Goal: Task Accomplishment & Management: Use online tool/utility

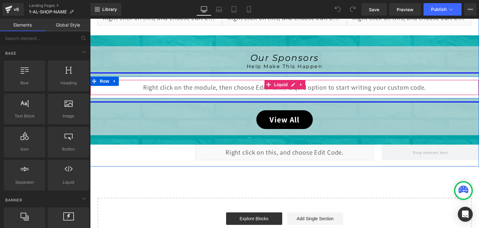
scroll to position [218, 0]
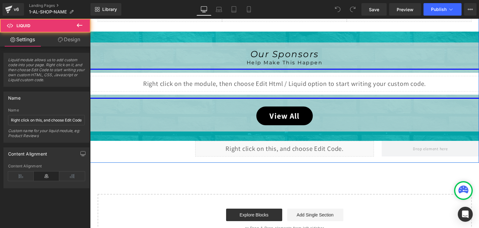
click at [290, 146] on div "Liquid" at bounding box center [284, 149] width 179 height 16
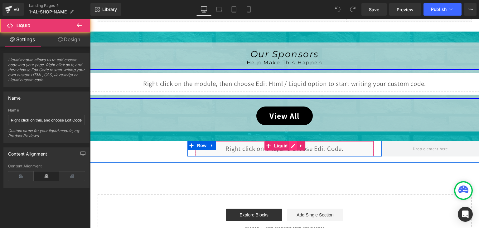
click at [293, 144] on div "Liquid" at bounding box center [284, 149] width 179 height 16
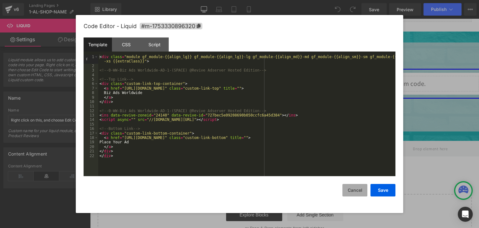
click at [355, 184] on button "Cancel" at bounding box center [355, 190] width 25 height 12
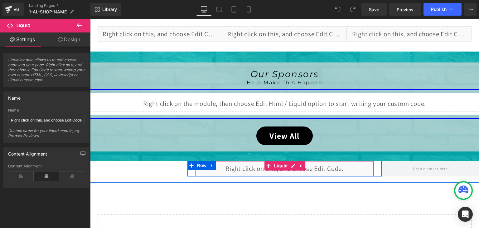
scroll to position [156, 0]
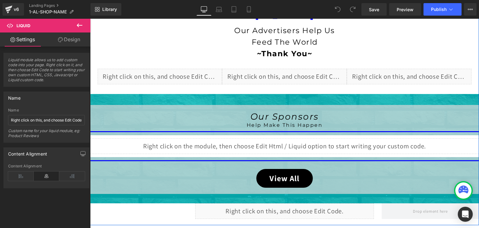
click at [288, 144] on div "Liquid" at bounding box center [284, 146] width 389 height 16
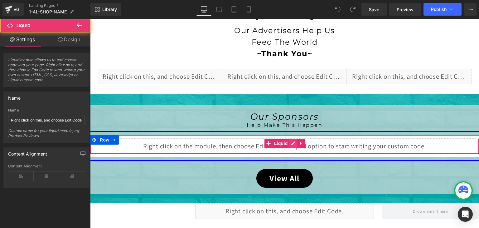
click at [290, 142] on div "Liquid" at bounding box center [284, 146] width 389 height 16
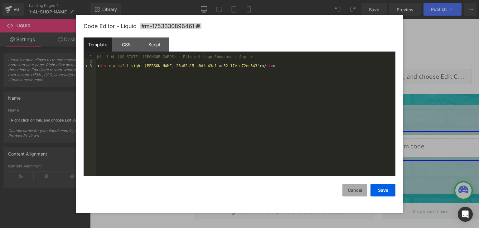
click at [354, 191] on button "Cancel" at bounding box center [355, 190] width 25 height 12
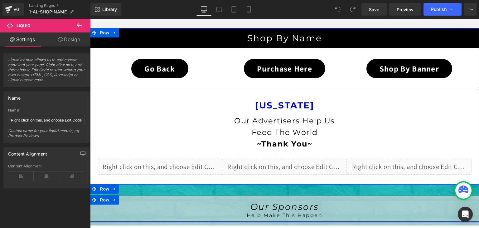
scroll to position [62, 0]
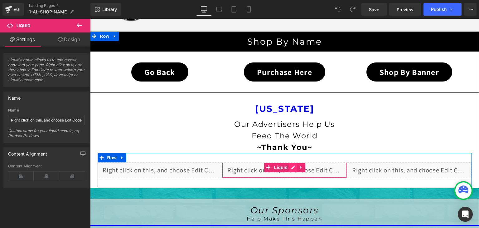
click at [289, 166] on div "Liquid" at bounding box center [284, 170] width 125 height 16
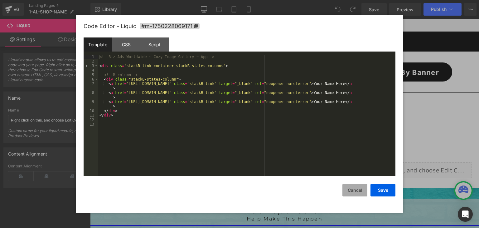
click at [356, 190] on button "Cancel" at bounding box center [355, 190] width 25 height 12
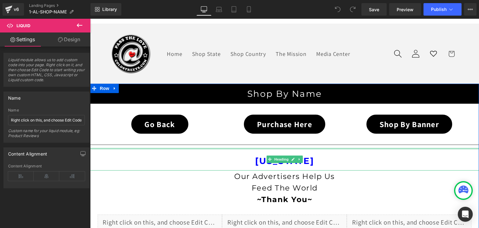
scroll to position [0, 0]
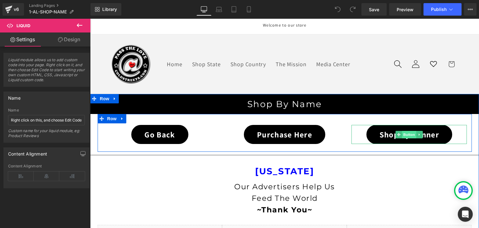
click at [406, 133] on span "Button" at bounding box center [410, 134] width 14 height 7
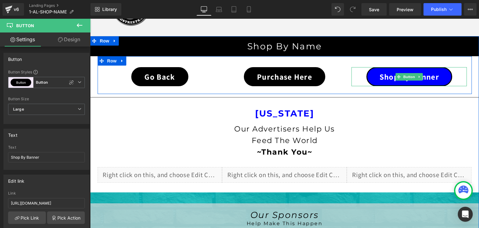
scroll to position [62, 0]
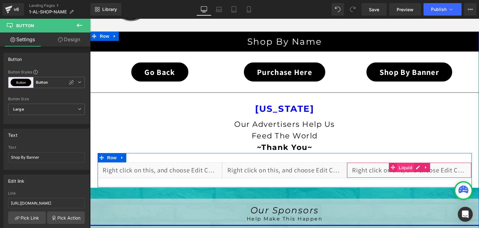
click at [403, 166] on span "Liquid" at bounding box center [406, 167] width 17 height 9
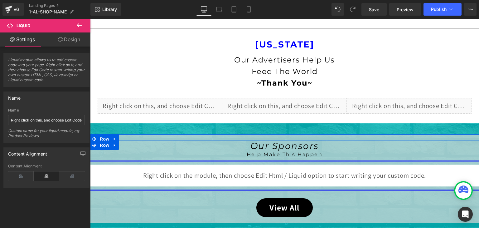
scroll to position [125, 0]
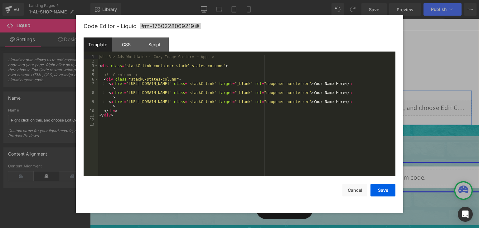
drag, startPoint x: 414, startPoint y: 105, endPoint x: 504, endPoint y: 124, distance: 91.5
click at [414, 105] on div "Liquid" at bounding box center [409, 108] width 125 height 16
click at [358, 194] on button "Cancel" at bounding box center [355, 190] width 25 height 12
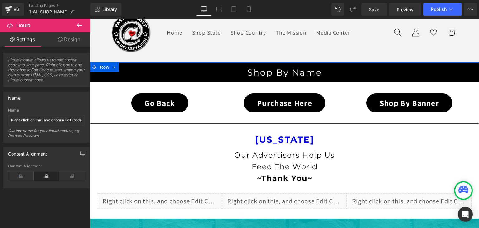
scroll to position [31, 0]
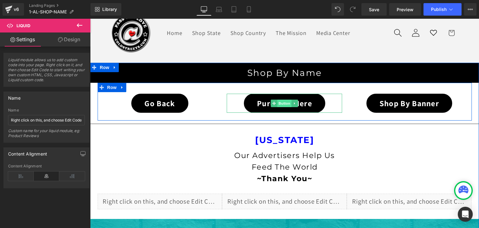
click at [281, 103] on span "Button" at bounding box center [285, 103] width 14 height 7
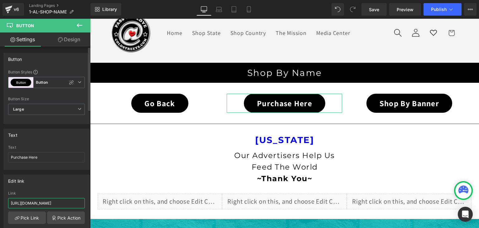
scroll to position [0, 22]
drag, startPoint x: 65, startPoint y: 200, endPoint x: 81, endPoint y: 203, distance: 16.1
click at [81, 203] on input "https://coldstreets.com/products/biz-card-bonanza" at bounding box center [46, 203] width 77 height 10
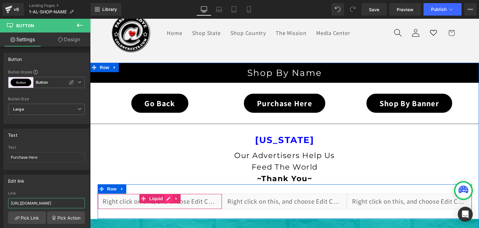
click at [164, 197] on div "Liquid" at bounding box center [160, 201] width 125 height 16
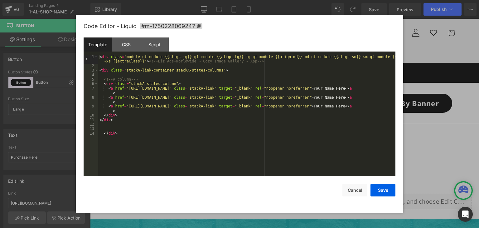
scroll to position [0, 0]
drag, startPoint x: 303, startPoint y: 106, endPoint x: 399, endPoint y: 107, distance: 96.1
click at [399, 107] on div "Code Editor - Liquid #m-1750228069247 Template CSS Script Data 1 2 3 4 5 6 7 8 …" at bounding box center [240, 114] width 328 height 198
click at [357, 191] on button "Cancel" at bounding box center [355, 190] width 25 height 12
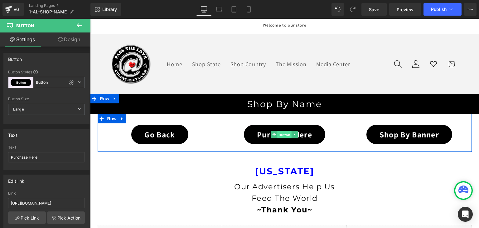
click at [284, 134] on span "Button" at bounding box center [285, 134] width 14 height 7
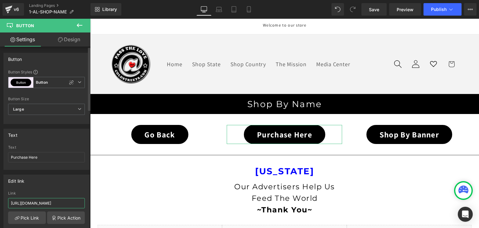
scroll to position [0, 22]
drag, startPoint x: 67, startPoint y: 203, endPoint x: 81, endPoint y: 203, distance: 13.7
click at [81, 203] on input "https://coldstreets.com/products/biz-card-bonanza" at bounding box center [46, 203] width 77 height 10
click at [80, 203] on input "https://coldstreets.com/products/biz-card-bonanza" at bounding box center [46, 203] width 77 height 10
click at [9, 8] on icon at bounding box center [8, 8] width 7 height 4
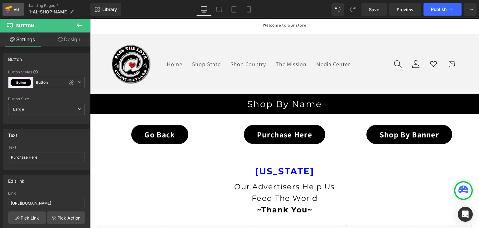
scroll to position [0, 0]
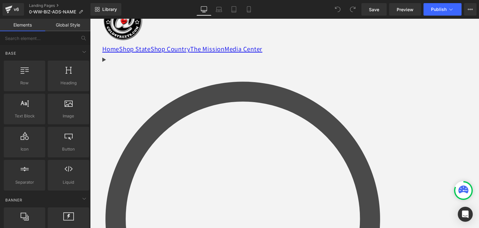
scroll to position [62, 0]
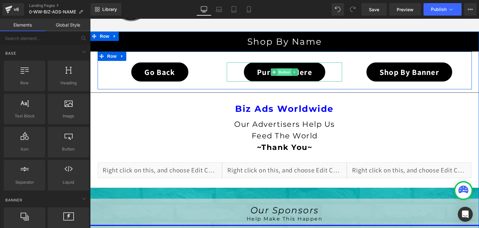
click at [284, 72] on span "Button" at bounding box center [285, 71] width 14 height 7
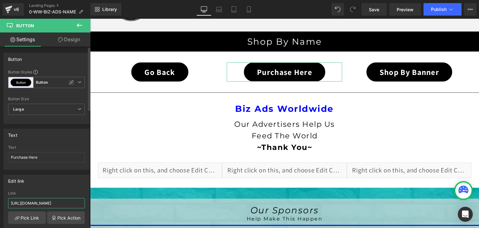
scroll to position [0, 24]
drag, startPoint x: 72, startPoint y: 201, endPoint x: 83, endPoint y: 203, distance: 11.8
click at [83, 203] on div "https://coldstreets.com/products/biz-ads-worldwide Link https://coldstreets.com…" at bounding box center [47, 223] width 86 height 64
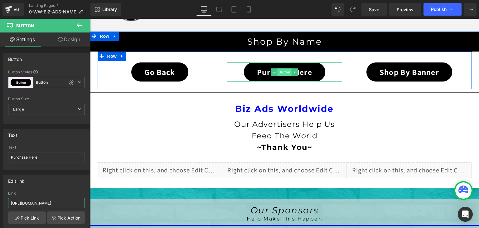
click at [278, 72] on span "Button" at bounding box center [285, 71] width 14 height 7
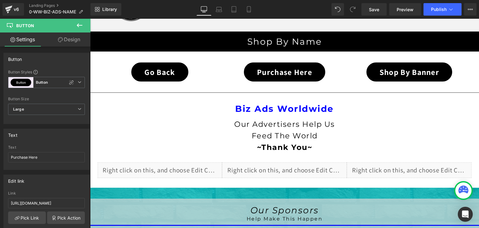
scroll to position [0, 0]
click at [80, 27] on icon at bounding box center [79, 25] width 7 height 7
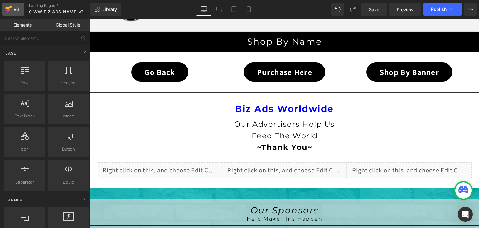
click at [5, 7] on icon at bounding box center [8, 10] width 7 height 16
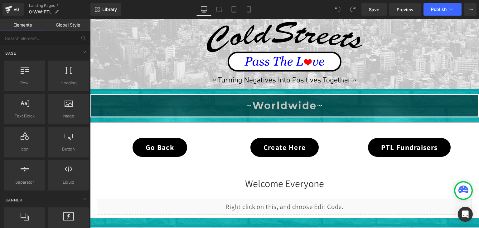
scroll to position [94, 0]
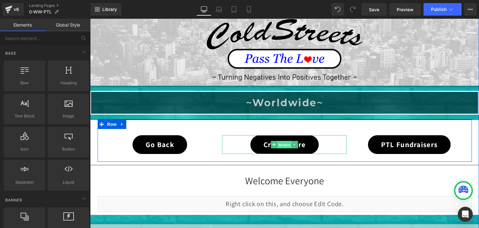
click at [281, 143] on span "Button" at bounding box center [285, 144] width 14 height 7
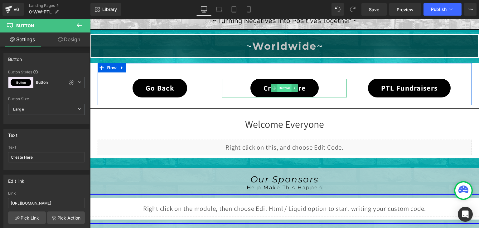
scroll to position [156, 0]
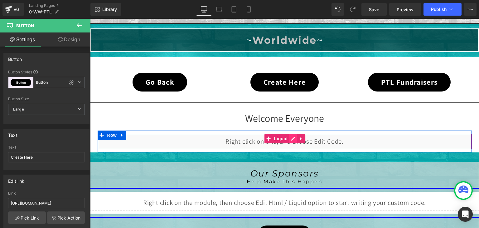
click at [290, 137] on div "Liquid" at bounding box center [285, 142] width 374 height 16
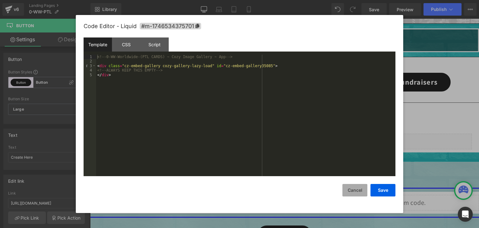
click at [357, 189] on button "Cancel" at bounding box center [355, 190] width 25 height 12
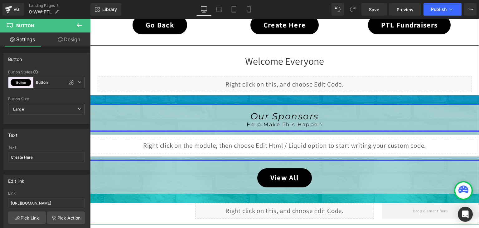
scroll to position [218, 0]
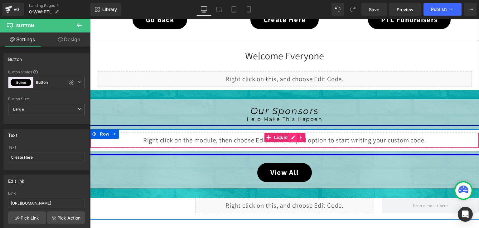
click at [288, 138] on div "Liquid" at bounding box center [284, 140] width 389 height 16
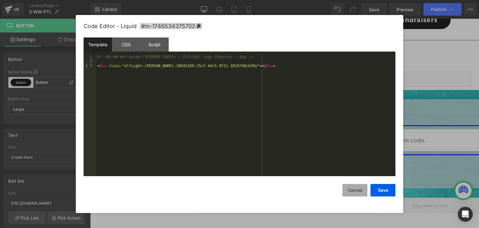
click at [352, 191] on button "Cancel" at bounding box center [355, 190] width 25 height 12
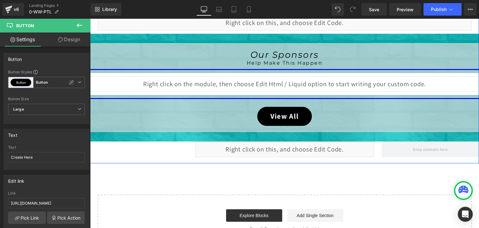
scroll to position [281, 0]
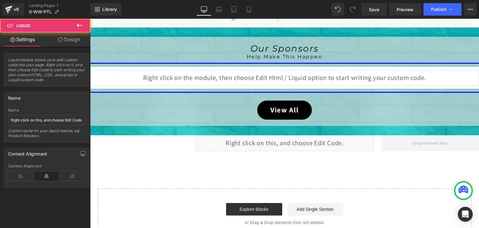
click at [292, 142] on div "Liquid" at bounding box center [284, 143] width 179 height 16
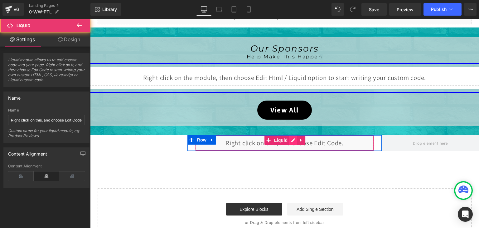
click at [292, 140] on div "Liquid" at bounding box center [284, 143] width 179 height 16
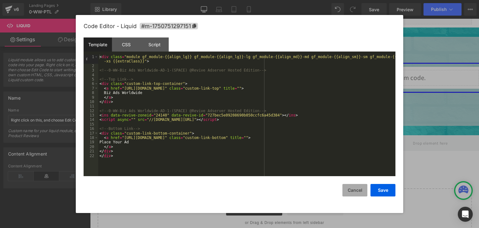
click at [348, 189] on button "Cancel" at bounding box center [355, 190] width 25 height 12
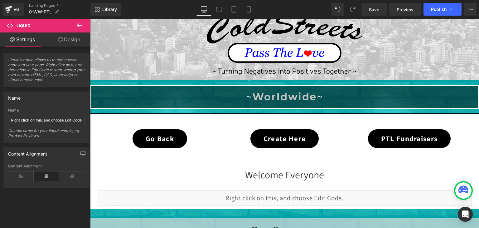
scroll to position [94, 0]
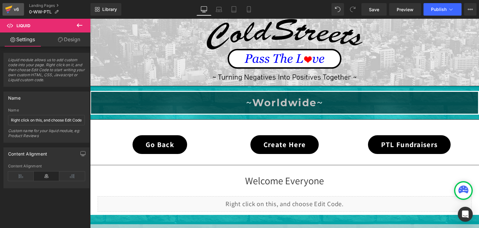
click at [7, 8] on icon at bounding box center [8, 8] width 7 height 4
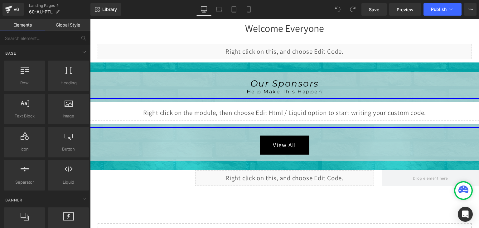
scroll to position [250, 0]
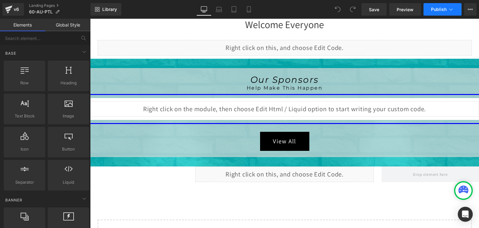
click at [450, 12] on icon at bounding box center [451, 9] width 6 height 6
click at [442, 12] on button "Publish" at bounding box center [443, 9] width 38 height 12
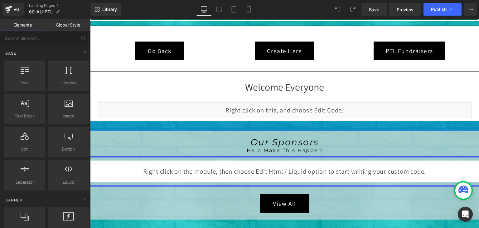
scroll to position [281, 0]
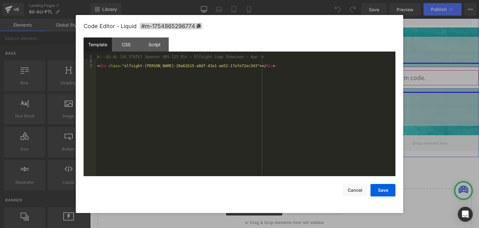
click at [291, 75] on div "Liquid" at bounding box center [284, 78] width 389 height 16
click at [358, 189] on button "Cancel" at bounding box center [355, 190] width 25 height 12
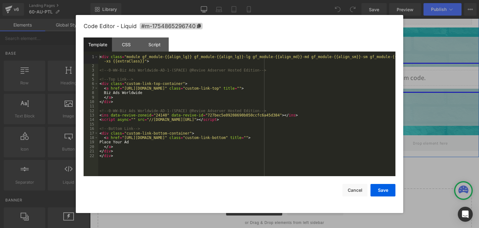
click at [289, 138] on div "Liquid" at bounding box center [284, 143] width 179 height 16
click at [353, 188] on button "Cancel" at bounding box center [355, 190] width 25 height 12
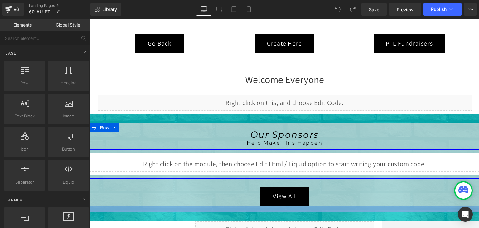
scroll to position [187, 0]
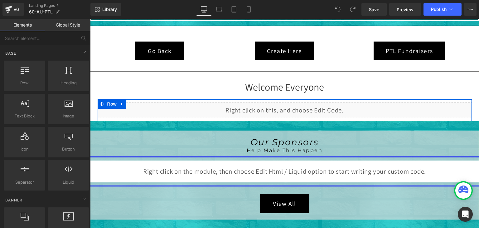
click at [292, 106] on div "Liquid" at bounding box center [285, 110] width 374 height 16
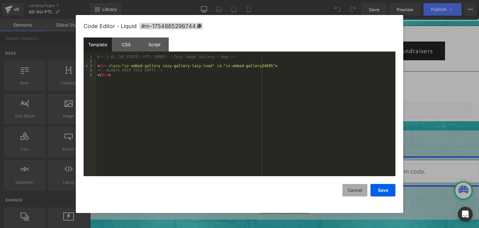
click at [356, 193] on button "Cancel" at bounding box center [355, 190] width 25 height 12
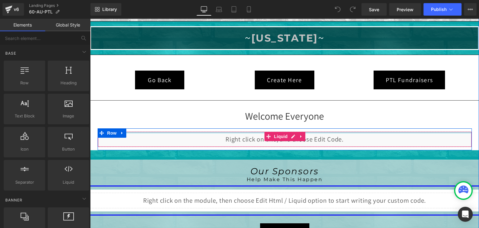
scroll to position [156, 0]
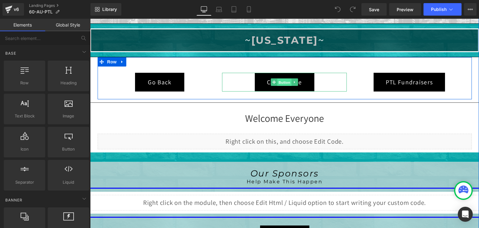
click at [284, 82] on span "Button" at bounding box center [285, 82] width 14 height 7
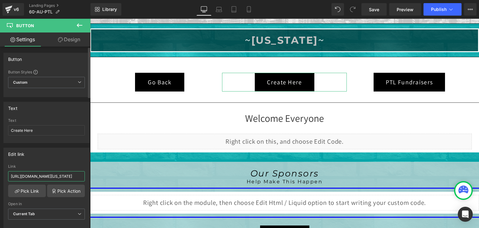
scroll to position [0, 12]
drag, startPoint x: 76, startPoint y: 174, endPoint x: 80, endPoint y: 174, distance: 4.1
click at [80, 174] on input "https://coldstreets.com/products/ptl-alabama" at bounding box center [46, 176] width 77 height 10
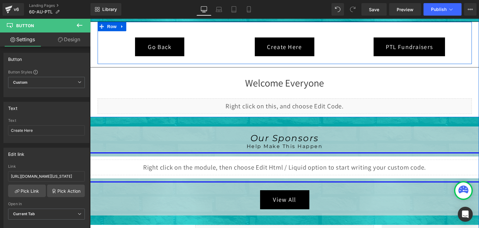
scroll to position [187, 0]
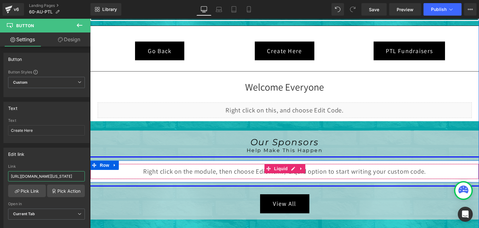
click at [291, 167] on div "Liquid" at bounding box center [284, 172] width 389 height 16
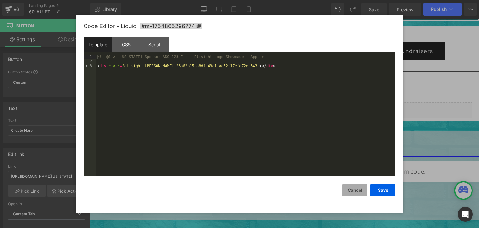
click at [360, 185] on button "Cancel" at bounding box center [355, 190] width 25 height 12
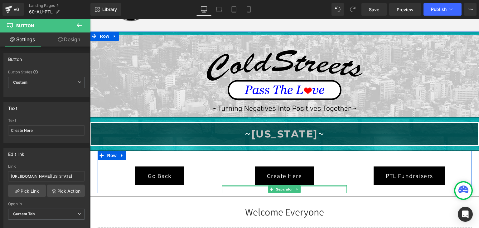
scroll to position [125, 0]
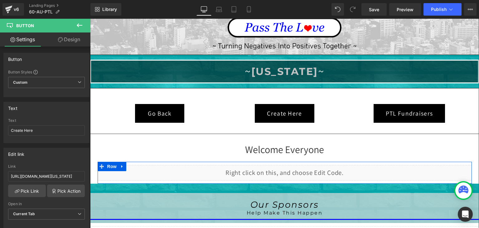
click at [290, 170] on icon at bounding box center [291, 169] width 3 height 3
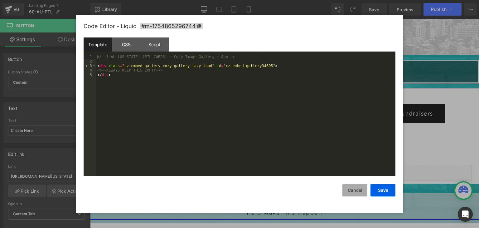
click at [360, 191] on button "Cancel" at bounding box center [355, 190] width 25 height 12
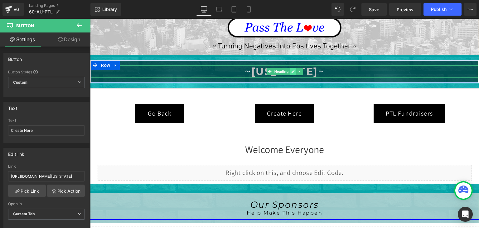
click at [290, 70] on link at bounding box center [293, 71] width 7 height 7
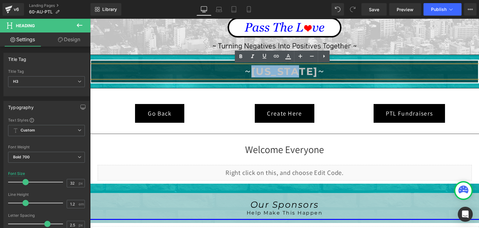
drag, startPoint x: 308, startPoint y: 73, endPoint x: 258, endPoint y: 73, distance: 49.9
click at [258, 73] on span "[US_STATE]" at bounding box center [285, 71] width 67 height 12
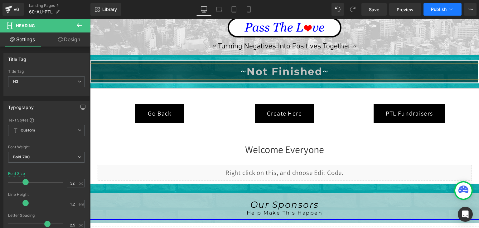
click at [450, 10] on icon at bounding box center [451, 9] width 6 height 6
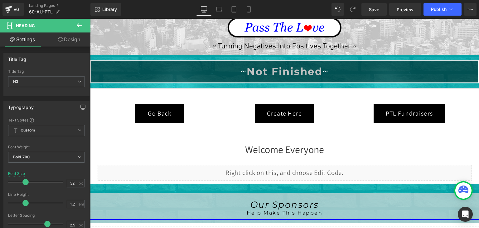
click at [78, 25] on icon at bounding box center [80, 25] width 6 height 4
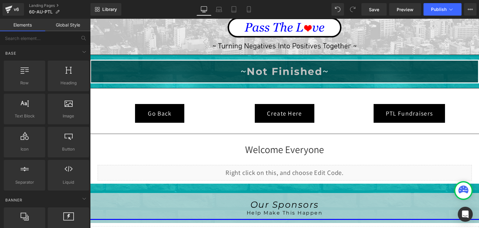
click at [78, 25] on link "Global Style" at bounding box center [67, 25] width 45 height 12
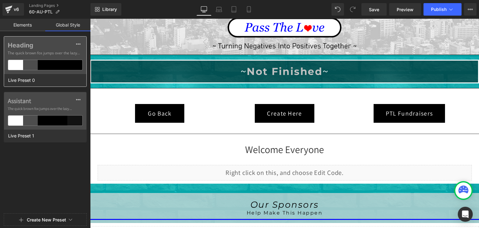
click at [64, 65] on div at bounding box center [60, 65] width 15 height 10
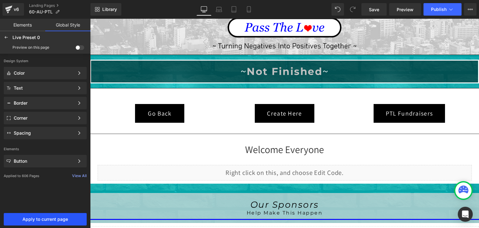
click at [53, 217] on span "Apply to current page" at bounding box center [45, 219] width 76 height 5
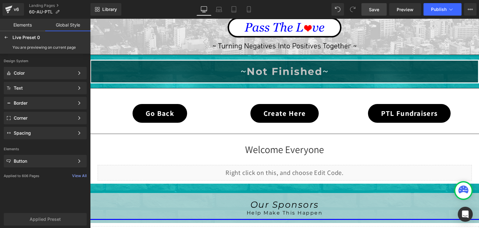
click at [378, 8] on span "Save" at bounding box center [374, 9] width 10 height 7
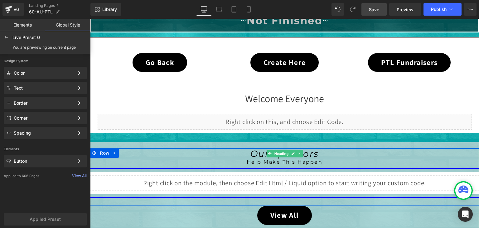
scroll to position [187, 0]
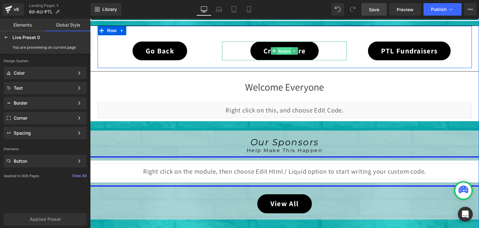
click at [284, 50] on span "Button" at bounding box center [285, 50] width 14 height 7
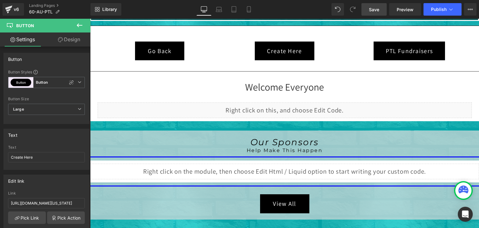
click at [378, 9] on span "Save" at bounding box center [374, 9] width 10 height 7
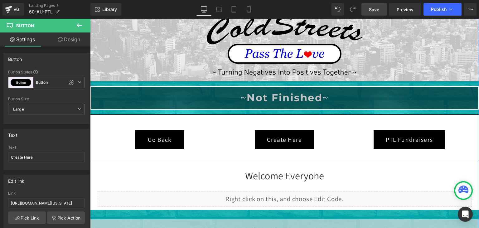
scroll to position [94, 0]
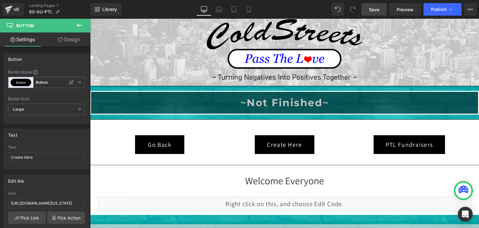
click at [371, 10] on span "Save" at bounding box center [374, 9] width 10 height 7
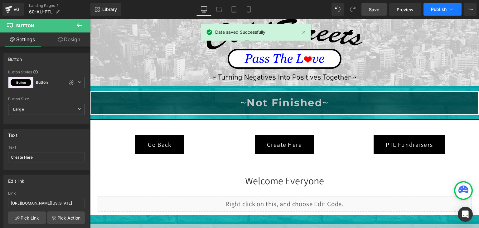
click at [451, 9] on icon at bounding box center [451, 9] width 6 height 6
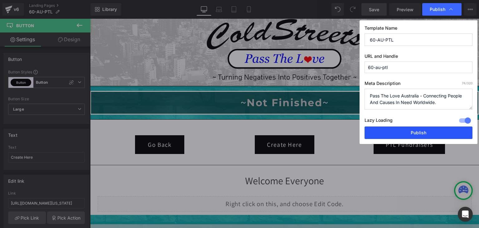
click at [426, 130] on button "Publish" at bounding box center [419, 132] width 108 height 12
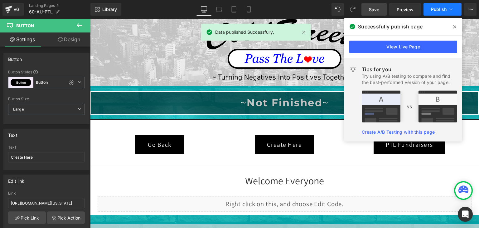
click at [450, 9] on icon at bounding box center [451, 9] width 3 height 2
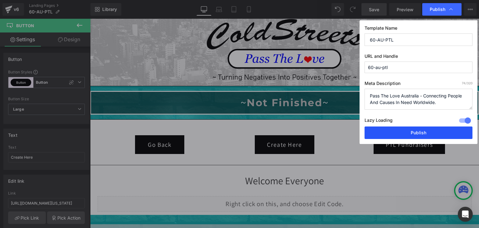
click at [418, 130] on button "Publish" at bounding box center [419, 132] width 108 height 12
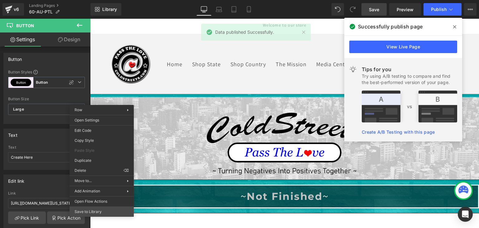
click at [84, 212] on div "Button You are previewing how the Live Preset 0 will restyle your page. You can…" at bounding box center [239, 119] width 479 height 238
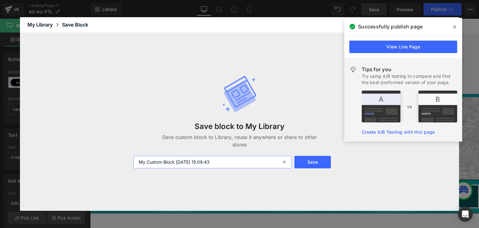
drag, startPoint x: 223, startPoint y: 163, endPoint x: 119, endPoint y: 163, distance: 104.2
click at [120, 163] on div "Save block to My Library Save custom block to Library, reuse it anywhere or sha…" at bounding box center [239, 122] width 439 height 178
type input "777777777777777"
click at [318, 162] on button "Save" at bounding box center [313, 162] width 37 height 12
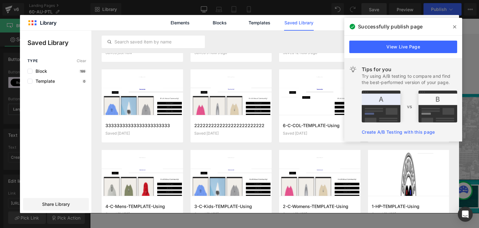
scroll to position [18, 0]
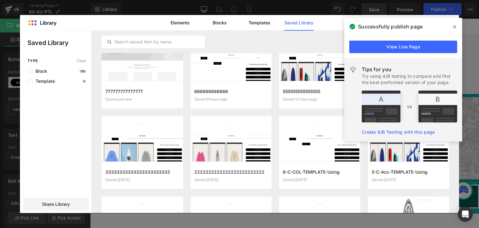
click at [456, 24] on icon at bounding box center [454, 26] width 3 height 5
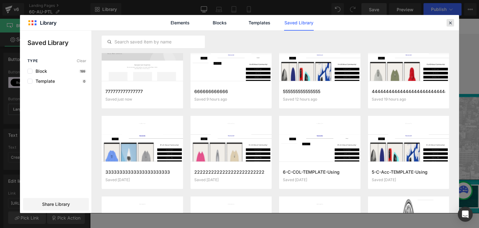
click at [452, 23] on icon at bounding box center [451, 23] width 6 height 6
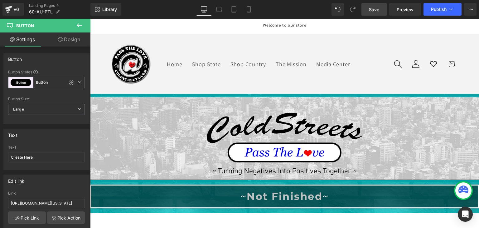
click at [375, 7] on span "Save" at bounding box center [374, 9] width 10 height 7
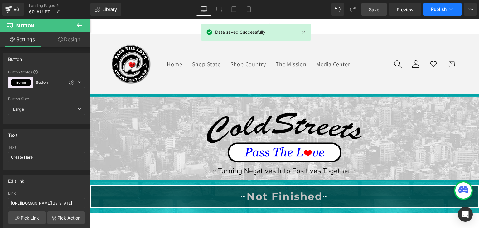
click at [452, 9] on icon at bounding box center [451, 9] width 3 height 2
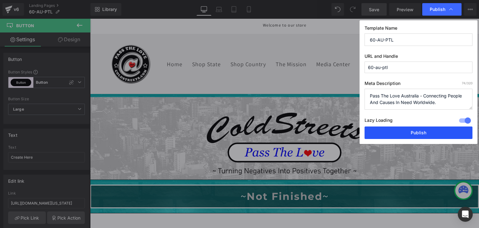
click at [411, 130] on button "Publish" at bounding box center [419, 132] width 108 height 12
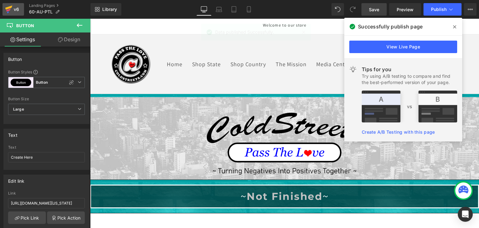
click at [7, 9] on icon at bounding box center [8, 10] width 7 height 16
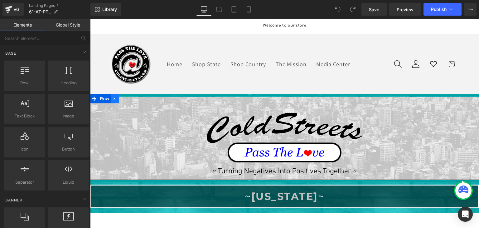
click at [113, 98] on icon at bounding box center [115, 98] width 4 height 5
click at [129, 97] on icon at bounding box center [131, 98] width 4 height 4
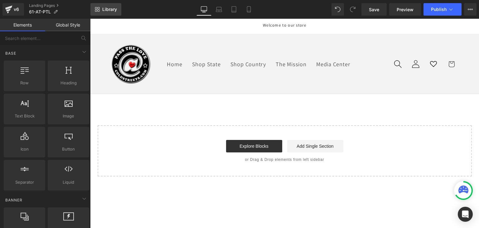
click at [113, 12] on span "Library" at bounding box center [109, 10] width 15 height 6
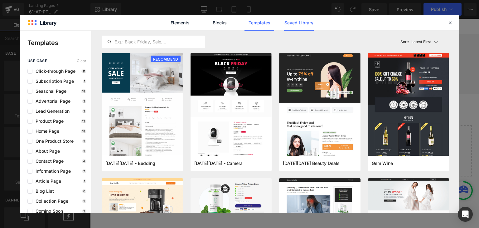
click at [298, 23] on link "Saved Library" at bounding box center [299, 23] width 30 height 16
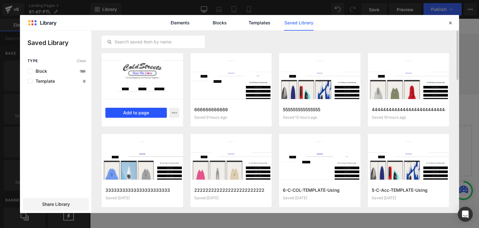
click at [141, 113] on button "Add to page" at bounding box center [135, 113] width 61 height 10
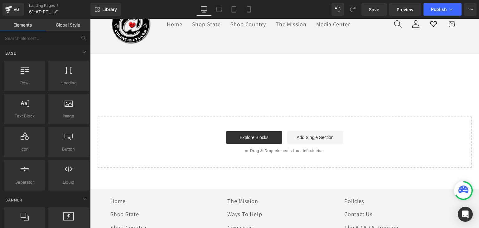
scroll to position [44, 0]
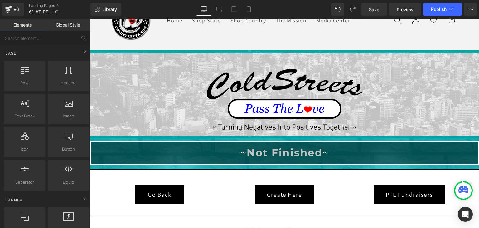
click at [74, 22] on link "Global Style" at bounding box center [67, 25] width 45 height 12
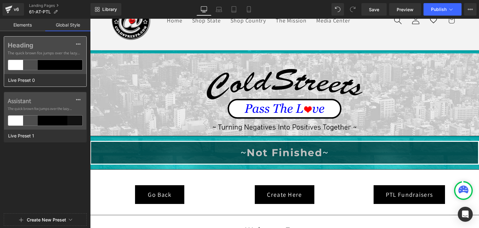
click at [56, 66] on div at bounding box center [60, 65] width 15 height 10
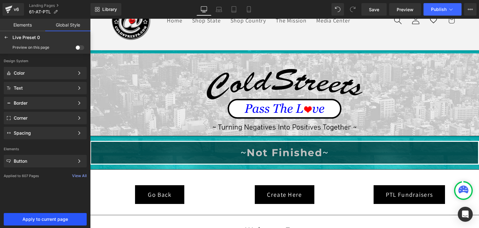
click at [55, 217] on span "Apply to current page" at bounding box center [45, 219] width 76 height 5
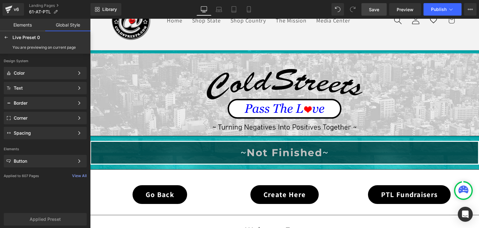
click at [379, 10] on span "Save" at bounding box center [374, 9] width 10 height 7
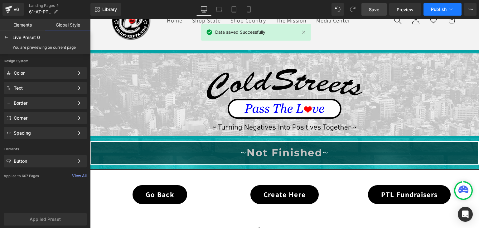
click at [446, 8] on span "Publish" at bounding box center [439, 9] width 16 height 5
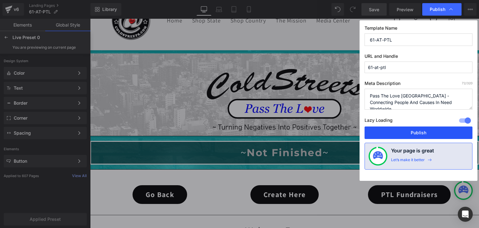
click at [403, 128] on button "Publish" at bounding box center [419, 132] width 108 height 12
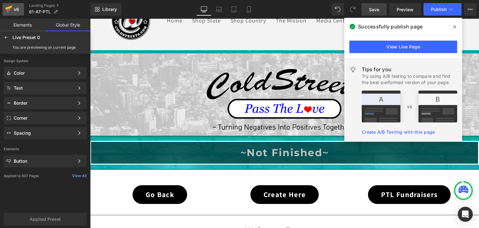
click at [7, 8] on icon at bounding box center [8, 8] width 7 height 4
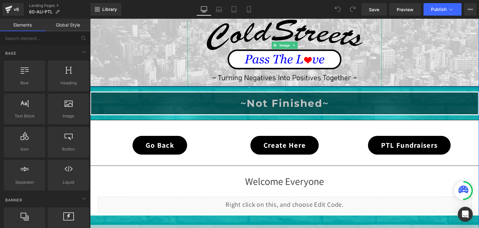
scroll to position [94, 0]
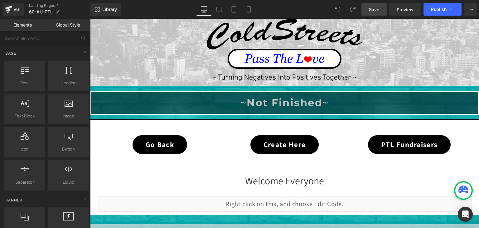
click at [373, 9] on span "Save" at bounding box center [374, 9] width 10 height 7
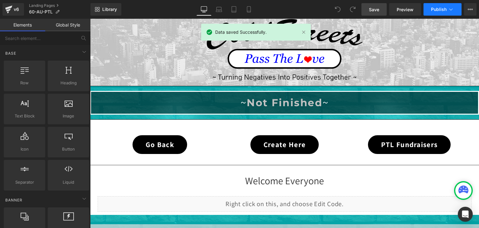
click at [449, 7] on icon at bounding box center [451, 9] width 6 height 6
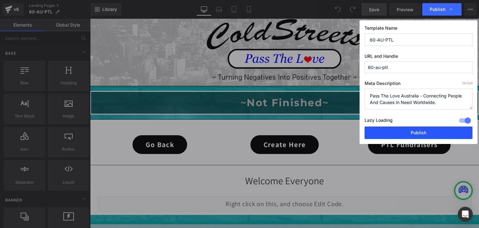
click at [418, 134] on button "Publish" at bounding box center [419, 132] width 108 height 12
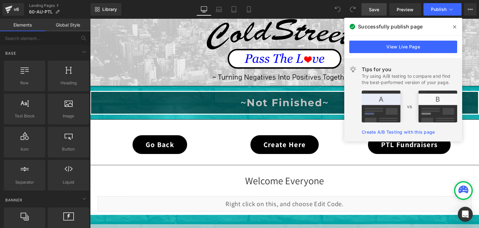
click at [457, 27] on span at bounding box center [455, 27] width 10 height 10
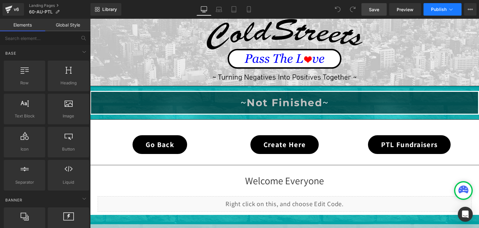
click at [448, 10] on icon at bounding box center [451, 9] width 6 height 6
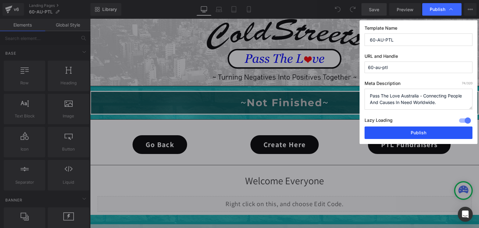
click at [423, 136] on button "Publish" at bounding box center [419, 132] width 108 height 12
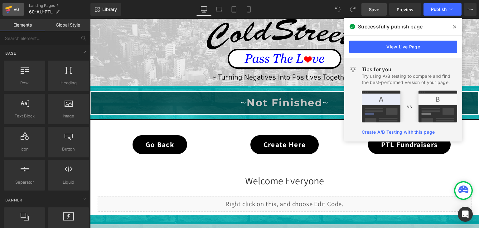
click at [7, 6] on icon at bounding box center [8, 10] width 7 height 16
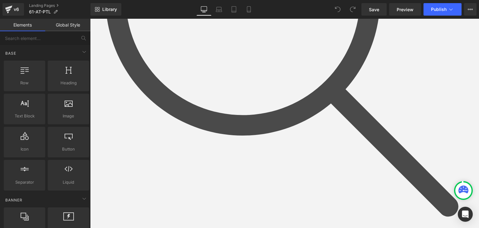
scroll to position [281, 0]
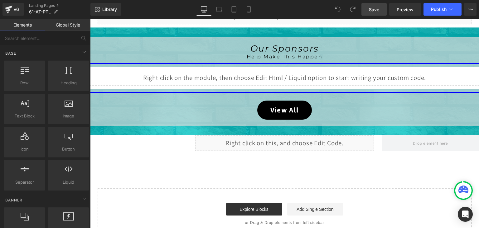
click at [366, 10] on link "Save" at bounding box center [374, 9] width 25 height 12
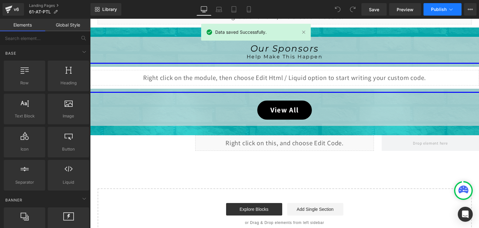
click at [453, 9] on icon at bounding box center [451, 9] width 6 height 6
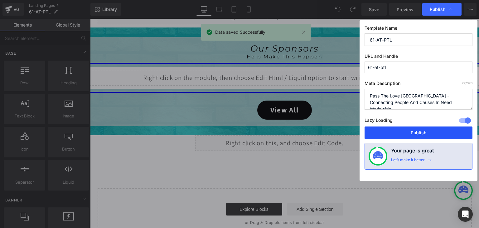
click at [427, 129] on button "Publish" at bounding box center [419, 132] width 108 height 12
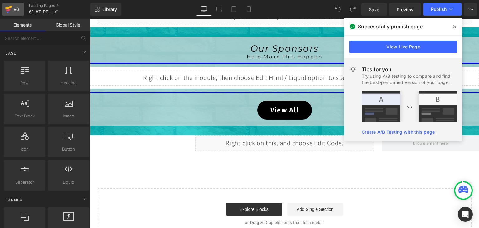
click at [7, 10] on icon at bounding box center [8, 10] width 4 height 3
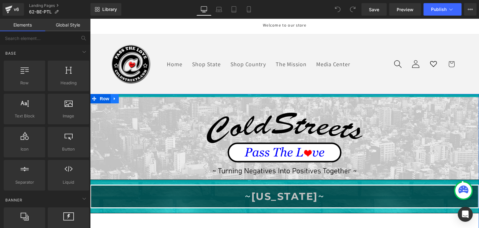
click at [113, 96] on icon at bounding box center [115, 98] width 4 height 5
click at [129, 98] on icon at bounding box center [131, 98] width 4 height 4
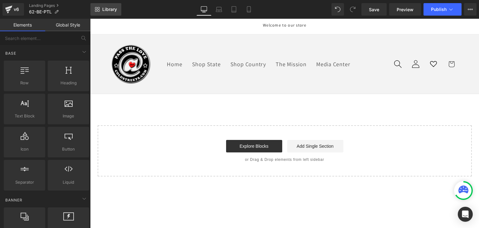
click at [111, 7] on span "Library" at bounding box center [109, 10] width 15 height 6
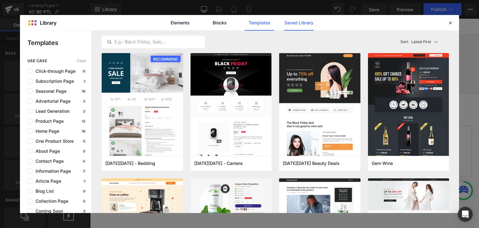
click at [306, 21] on link "Saved Library" at bounding box center [299, 23] width 30 height 16
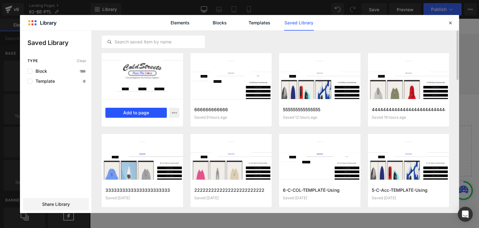
click at [149, 113] on button "Add to page" at bounding box center [135, 113] width 61 height 10
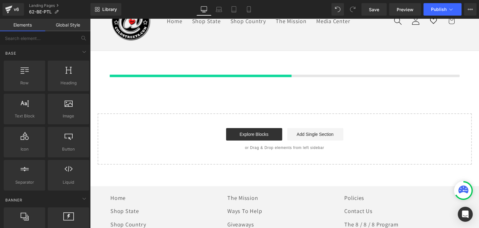
scroll to position [44, 0]
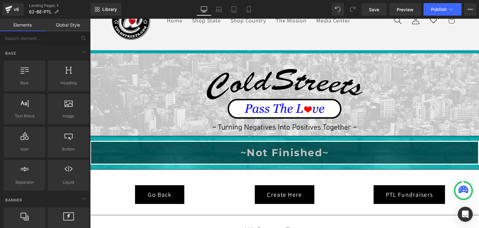
click at [65, 23] on link "Global Style" at bounding box center [67, 25] width 45 height 12
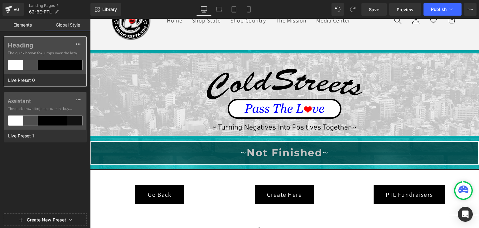
click at [63, 60] on div at bounding box center [60, 65] width 15 height 10
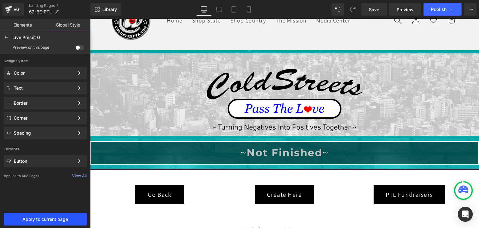
click at [53, 213] on button "Apply to current page" at bounding box center [45, 219] width 83 height 12
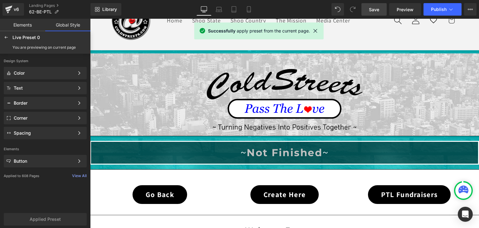
click at [376, 8] on span "Save" at bounding box center [374, 9] width 10 height 7
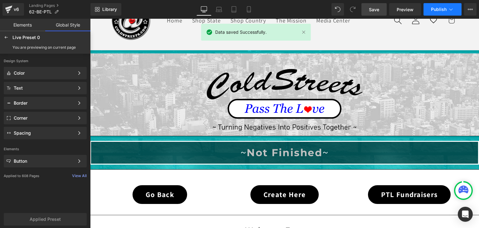
click at [447, 8] on button "Publish" at bounding box center [443, 9] width 38 height 12
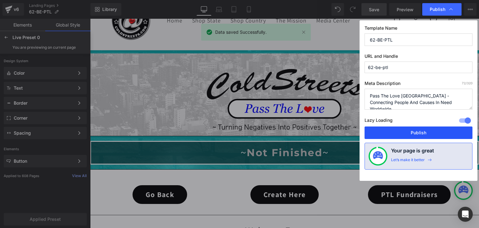
click at [418, 131] on button "Publish" at bounding box center [419, 132] width 108 height 12
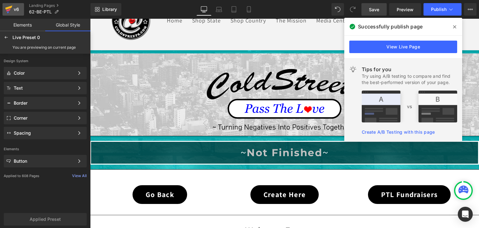
click at [12, 9] on div "v6" at bounding box center [16, 9] width 8 height 8
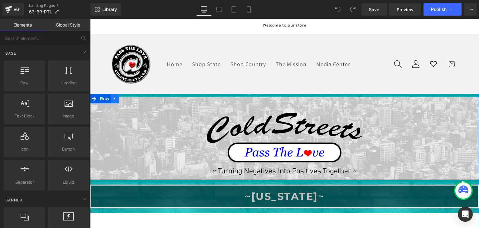
click at [114, 98] on icon at bounding box center [114, 98] width 1 height 3
click at [129, 96] on icon at bounding box center [131, 98] width 4 height 4
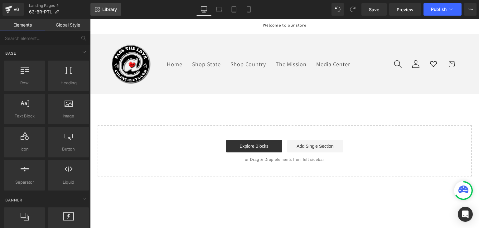
click at [106, 6] on link "Library" at bounding box center [106, 9] width 31 height 12
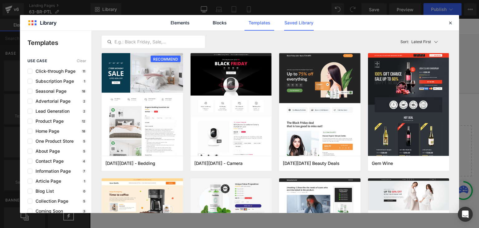
click at [307, 20] on link "Saved Library" at bounding box center [299, 23] width 30 height 16
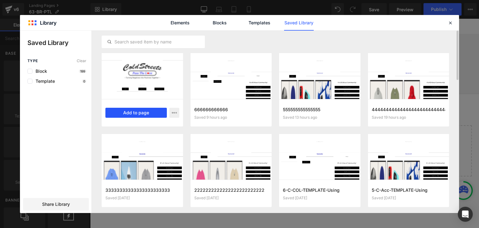
click at [139, 110] on button "Add to page" at bounding box center [135, 113] width 61 height 10
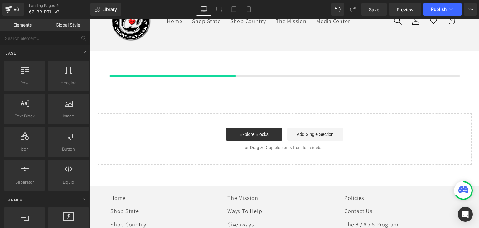
scroll to position [44, 0]
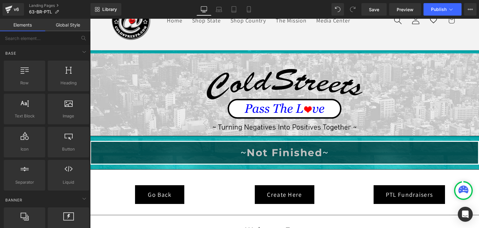
click at [71, 23] on link "Global Style" at bounding box center [67, 25] width 45 height 12
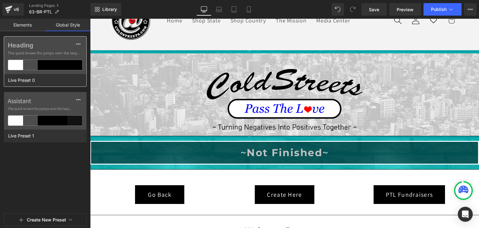
click at [64, 64] on div at bounding box center [60, 65] width 15 height 10
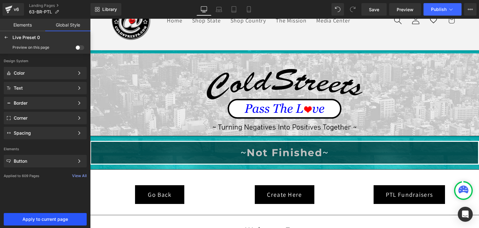
click at [57, 217] on span "Apply to current page" at bounding box center [45, 219] width 76 height 5
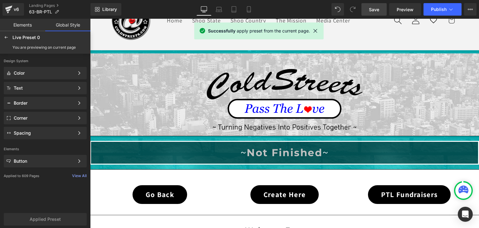
click at [373, 9] on span "Save" at bounding box center [374, 9] width 10 height 7
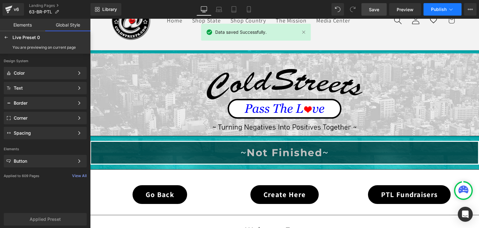
click at [439, 7] on span "Publish" at bounding box center [439, 9] width 16 height 5
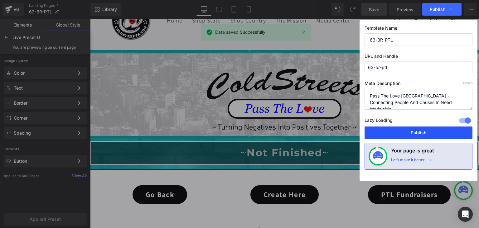
click at [428, 132] on button "Publish" at bounding box center [419, 132] width 108 height 12
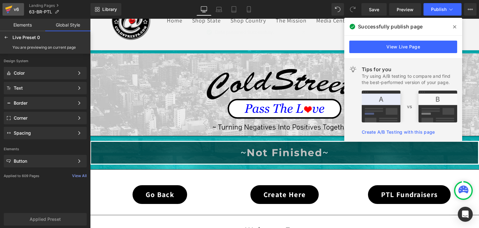
click at [11, 9] on icon at bounding box center [8, 10] width 7 height 16
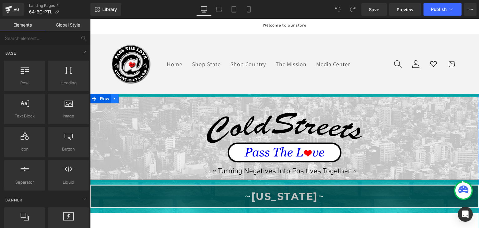
click at [113, 96] on icon at bounding box center [115, 98] width 4 height 5
click at [130, 98] on icon at bounding box center [131, 98] width 4 height 4
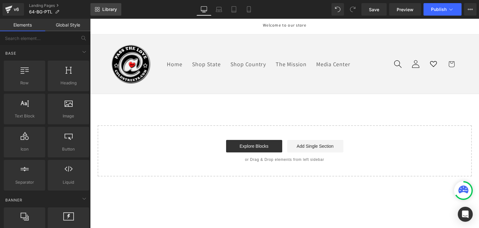
click at [107, 6] on link "Library" at bounding box center [106, 9] width 31 height 12
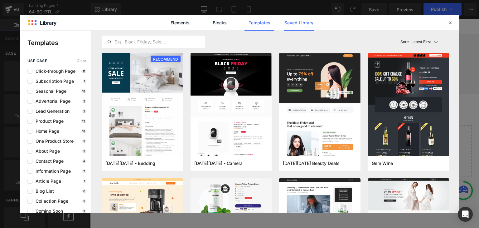
click at [307, 19] on link "Saved Library" at bounding box center [299, 23] width 30 height 16
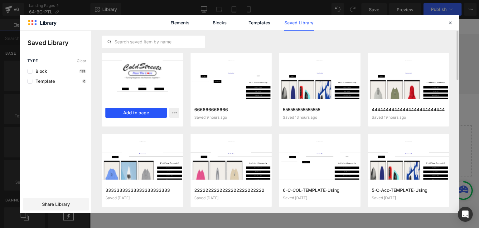
click at [139, 113] on button "Add to page" at bounding box center [135, 113] width 61 height 10
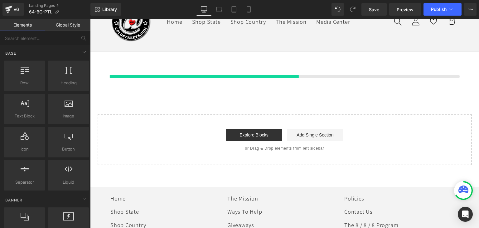
scroll to position [44, 0]
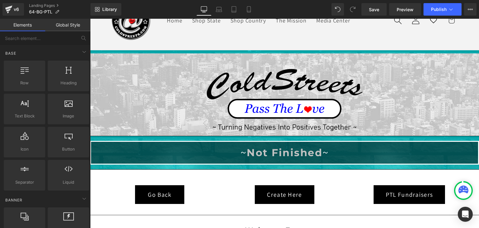
click at [68, 27] on link "Global Style" at bounding box center [67, 25] width 45 height 12
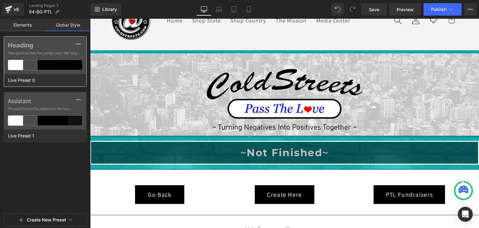
click at [63, 68] on div at bounding box center [60, 65] width 15 height 10
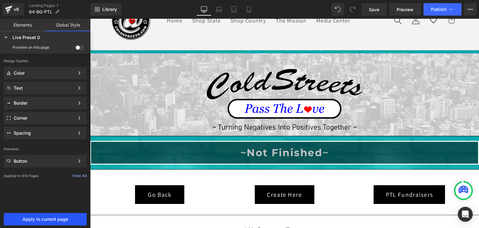
click at [65, 217] on span "Apply to current page" at bounding box center [45, 219] width 76 height 5
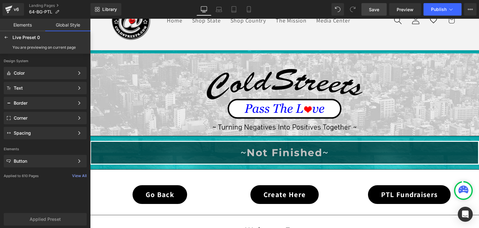
click at [371, 9] on span "Save" at bounding box center [374, 9] width 10 height 7
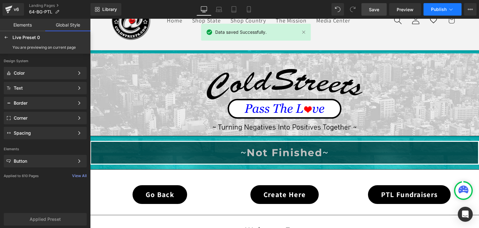
click at [446, 9] on span "Publish" at bounding box center [439, 9] width 16 height 5
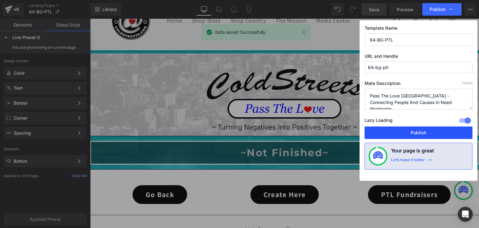
click at [429, 130] on button "Publish" at bounding box center [419, 132] width 108 height 12
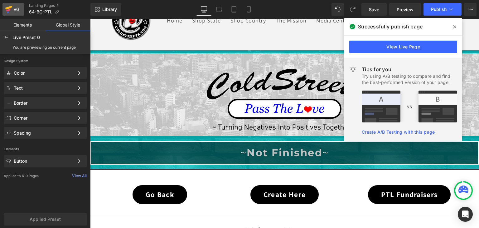
click at [13, 9] on div "v6" at bounding box center [16, 9] width 8 height 8
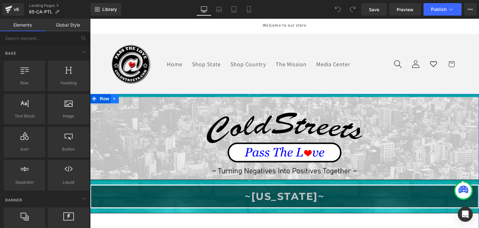
click at [113, 99] on icon at bounding box center [115, 98] width 4 height 5
click at [129, 98] on icon at bounding box center [131, 98] width 4 height 4
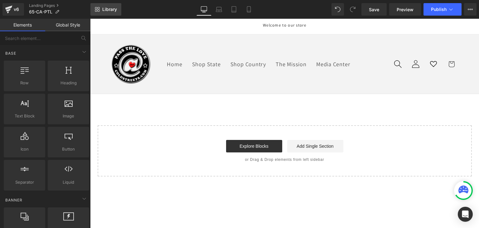
click at [111, 7] on span "Library" at bounding box center [109, 10] width 15 height 6
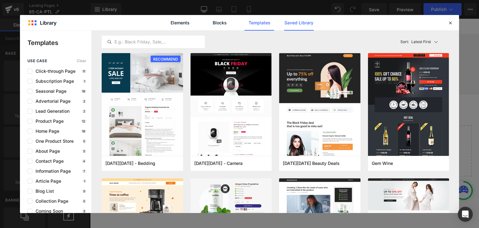
click at [288, 23] on link "Saved Library" at bounding box center [299, 23] width 30 height 16
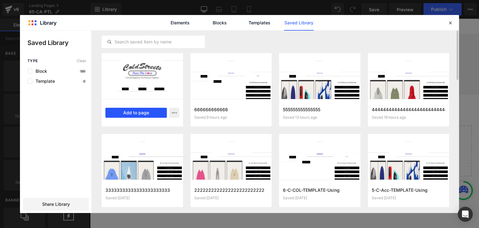
click at [122, 110] on button "Add to page" at bounding box center [135, 113] width 61 height 10
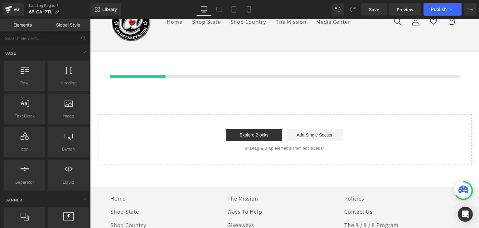
scroll to position [44, 0]
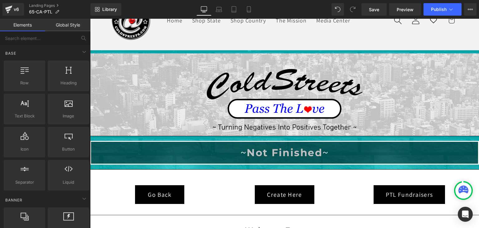
click at [77, 23] on link "Global Style" at bounding box center [67, 25] width 45 height 12
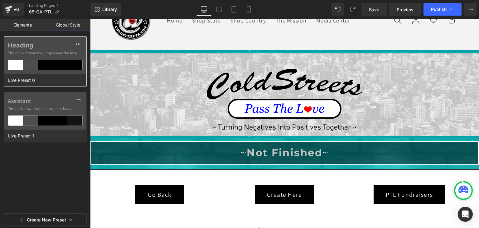
click at [69, 68] on div at bounding box center [74, 65] width 15 height 10
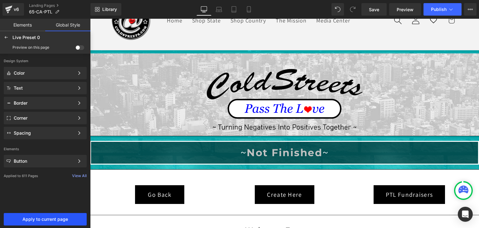
click at [46, 220] on span "Apply to current page" at bounding box center [45, 219] width 76 height 5
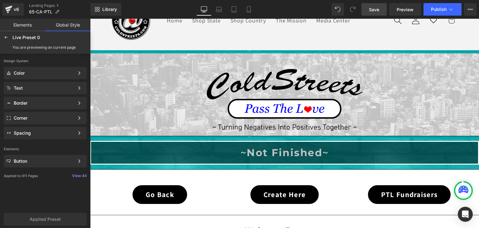
click at [379, 8] on span "Save" at bounding box center [374, 9] width 10 height 7
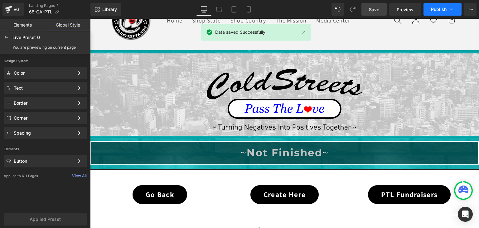
click at [446, 8] on span "Publish" at bounding box center [439, 9] width 16 height 5
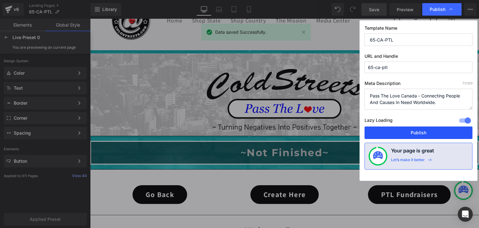
click at [409, 130] on button "Publish" at bounding box center [419, 132] width 108 height 12
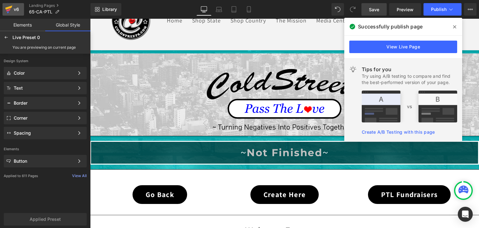
click at [10, 7] on icon at bounding box center [8, 8] width 7 height 4
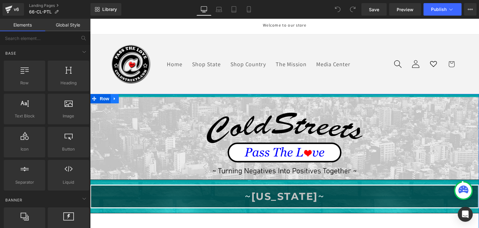
click at [113, 96] on icon at bounding box center [115, 98] width 4 height 5
click at [130, 98] on icon at bounding box center [131, 98] width 4 height 4
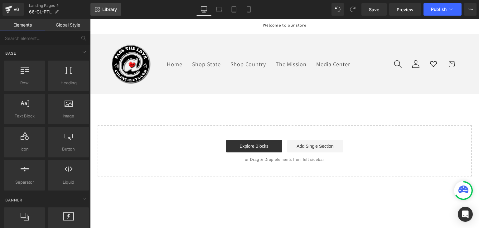
click at [112, 7] on span "Library" at bounding box center [109, 10] width 15 height 6
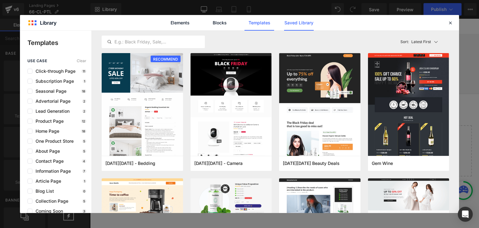
click at [304, 21] on link "Saved Library" at bounding box center [299, 23] width 30 height 16
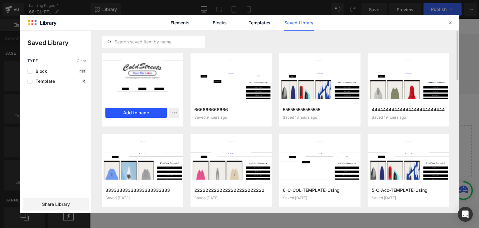
click at [111, 110] on button "Add to page" at bounding box center [135, 113] width 61 height 10
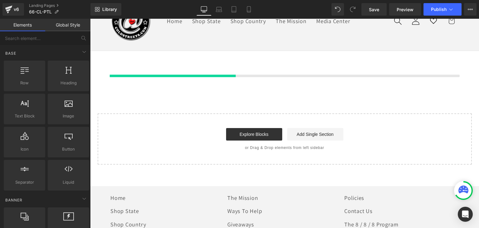
scroll to position [44, 0]
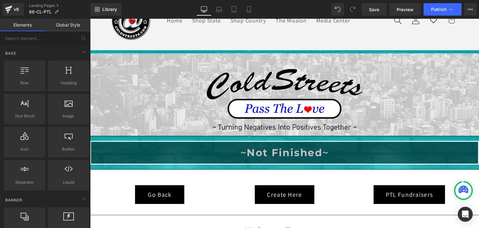
click at [79, 22] on link "Global Style" at bounding box center [67, 25] width 45 height 12
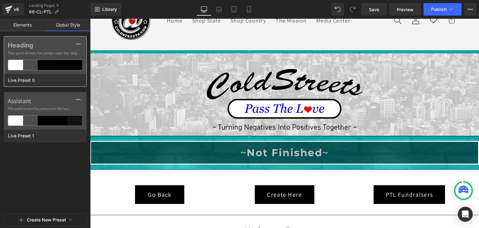
click at [64, 56] on div "Heading The quick brown fox jumps over the lazy..." at bounding box center [45, 55] width 82 height 37
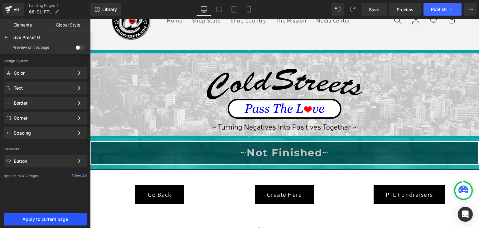
click at [68, 220] on span "Apply to current page" at bounding box center [45, 219] width 76 height 5
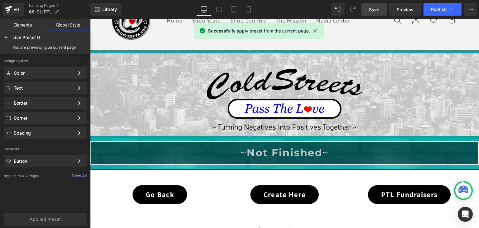
click at [376, 9] on span "Save" at bounding box center [374, 9] width 10 height 7
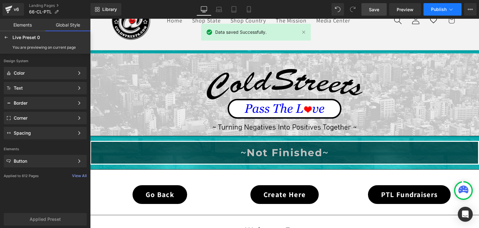
click at [448, 8] on button "Publish" at bounding box center [443, 9] width 38 height 12
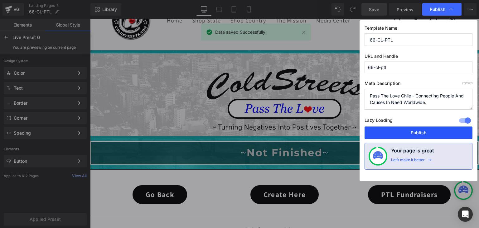
click at [421, 131] on button "Publish" at bounding box center [419, 132] width 108 height 12
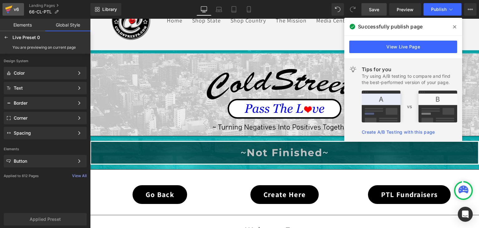
click at [3, 8] on link "v6" at bounding box center [13, 9] width 22 height 12
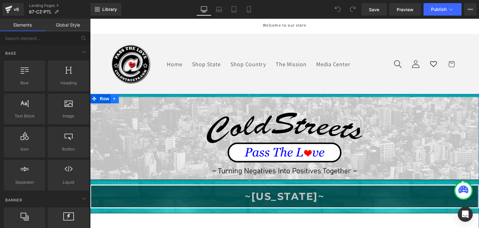
click at [113, 97] on icon at bounding box center [115, 98] width 4 height 5
click at [130, 99] on icon at bounding box center [131, 98] width 4 height 4
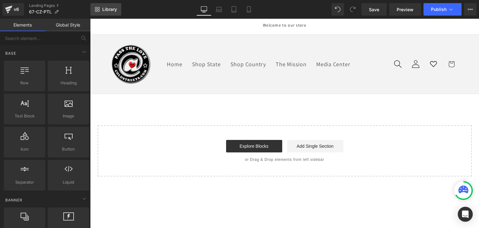
click at [104, 9] on span "Library" at bounding box center [109, 10] width 15 height 6
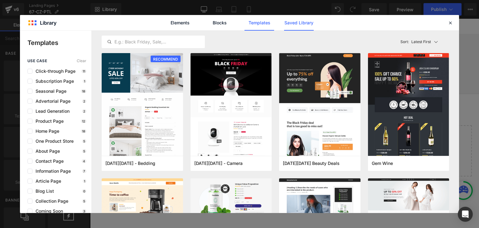
click at [292, 25] on link "Saved Library" at bounding box center [299, 23] width 30 height 16
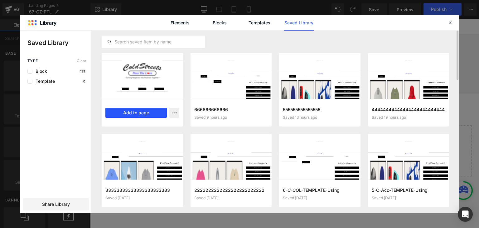
click at [151, 112] on button "Add to page" at bounding box center [135, 113] width 61 height 10
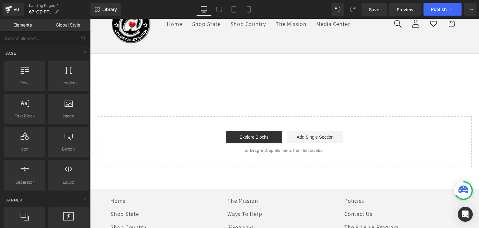
scroll to position [44, 0]
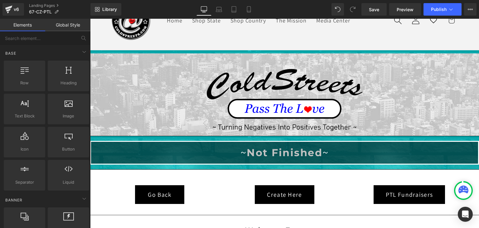
click at [71, 24] on link "Global Style" at bounding box center [67, 25] width 45 height 12
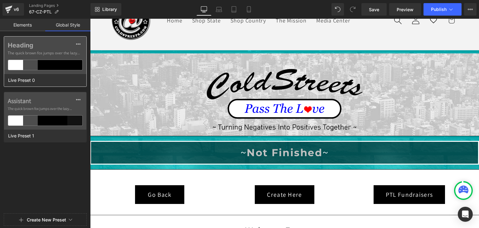
click at [64, 59] on div "Heading The quick brown fox jumps over the lazy..." at bounding box center [45, 55] width 82 height 37
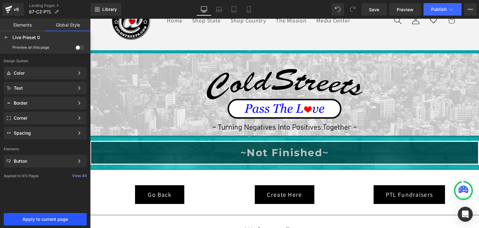
click at [66, 218] on span "Apply to current page" at bounding box center [45, 219] width 76 height 5
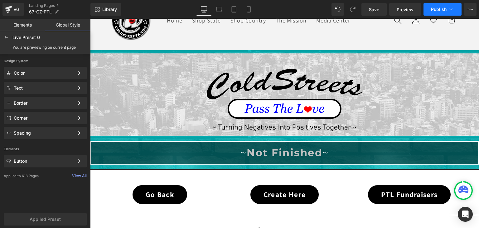
click at [438, 8] on span "Publish" at bounding box center [439, 9] width 16 height 5
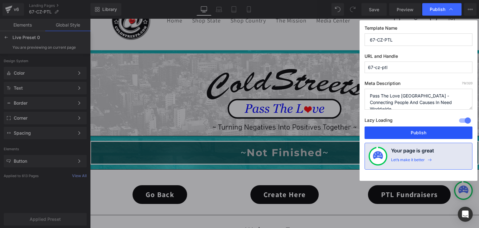
click at [399, 133] on button "Publish" at bounding box center [419, 132] width 108 height 12
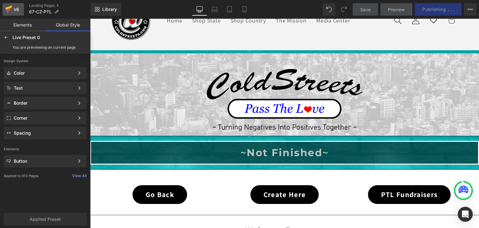
click at [7, 8] on icon at bounding box center [8, 8] width 7 height 4
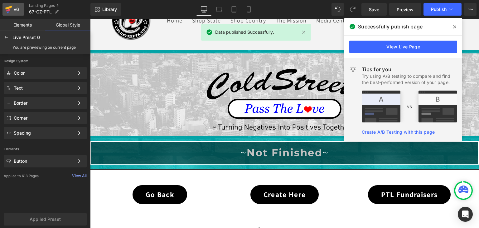
click at [5, 5] on icon at bounding box center [8, 10] width 7 height 16
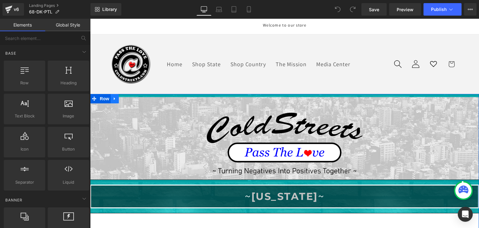
click at [114, 96] on icon at bounding box center [115, 98] width 4 height 5
click at [131, 97] on icon at bounding box center [131, 98] width 4 height 5
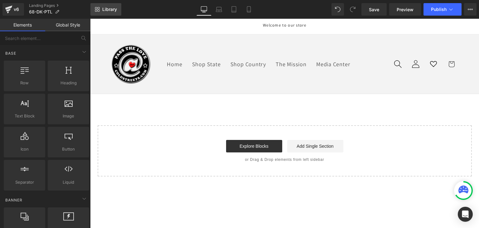
click at [101, 11] on link "Library" at bounding box center [106, 9] width 31 height 12
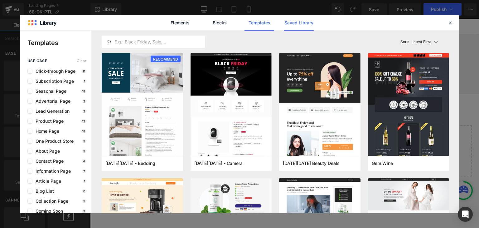
click at [290, 22] on link "Saved Library" at bounding box center [299, 23] width 30 height 16
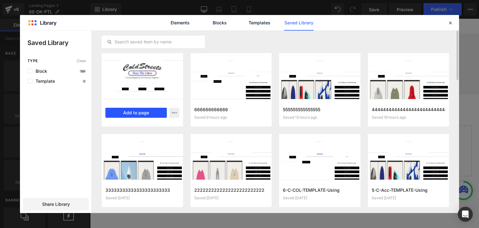
click at [134, 115] on button "Add to page" at bounding box center [135, 113] width 61 height 10
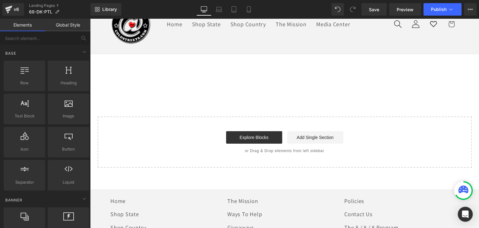
scroll to position [44, 0]
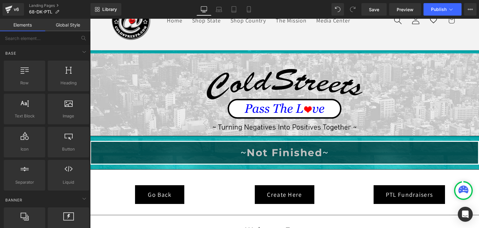
click at [74, 22] on link "Global Style" at bounding box center [67, 25] width 45 height 12
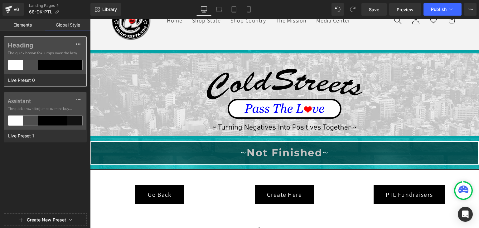
click at [65, 63] on div at bounding box center [60, 65] width 15 height 10
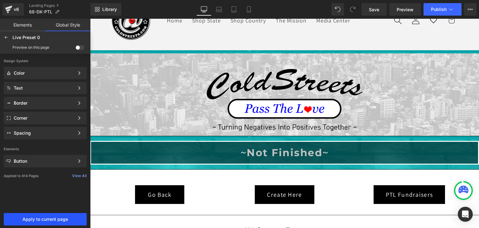
click at [50, 220] on span "Apply to current page" at bounding box center [45, 219] width 76 height 5
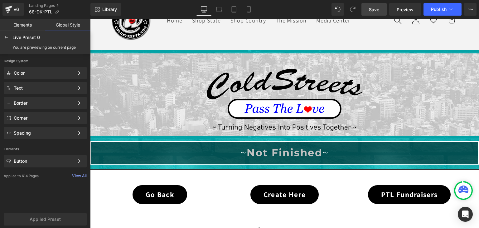
click at [377, 11] on span "Save" at bounding box center [374, 9] width 10 height 7
click at [435, 13] on button "Publish" at bounding box center [443, 9] width 38 height 12
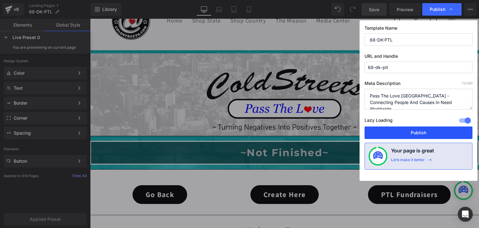
click at [414, 129] on button "Publish" at bounding box center [419, 132] width 108 height 12
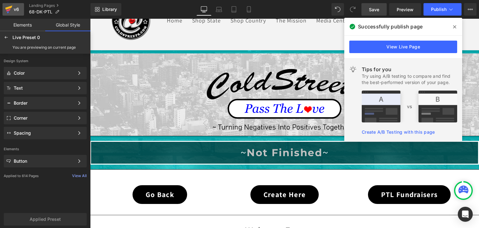
click at [14, 11] on div "v6" at bounding box center [16, 9] width 8 height 8
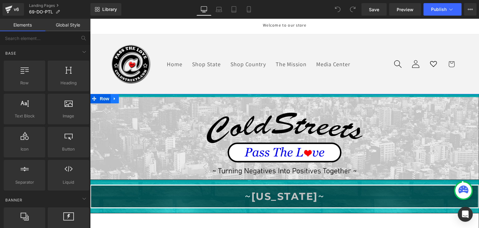
click at [114, 98] on icon at bounding box center [114, 98] width 1 height 3
click at [129, 98] on icon at bounding box center [131, 98] width 4 height 5
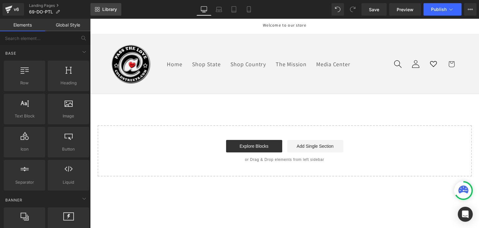
click at [110, 4] on link "Library" at bounding box center [106, 9] width 31 height 12
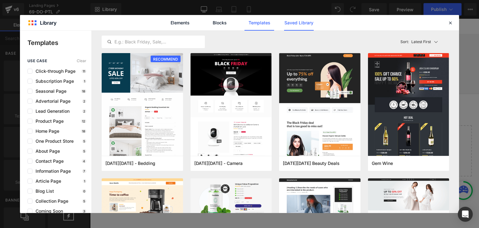
click at [300, 23] on link "Saved Library" at bounding box center [299, 23] width 30 height 16
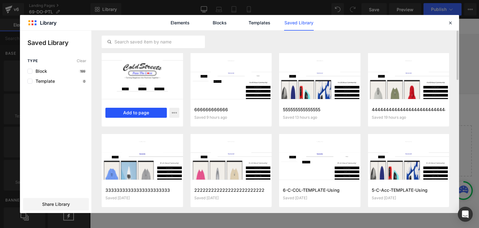
click at [139, 110] on button "Add to page" at bounding box center [135, 113] width 61 height 10
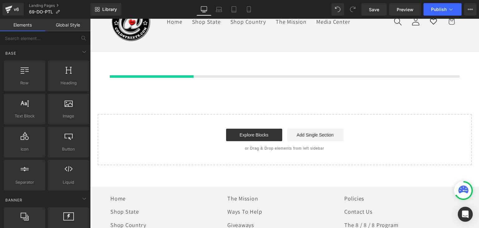
scroll to position [44, 0]
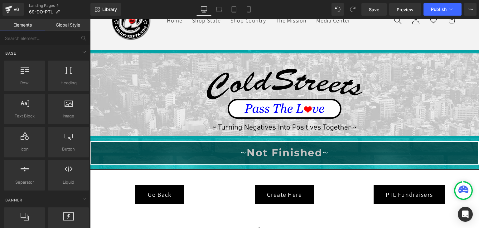
click at [72, 26] on link "Global Style" at bounding box center [67, 25] width 45 height 12
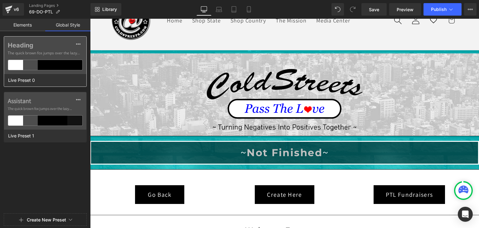
click at [56, 61] on div at bounding box center [60, 65] width 15 height 10
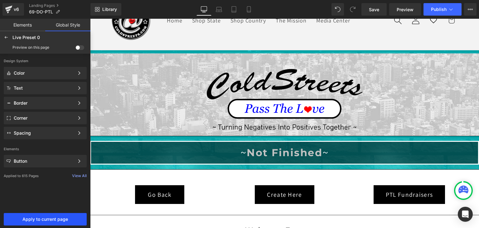
click at [55, 218] on span "Apply to current page" at bounding box center [45, 219] width 76 height 5
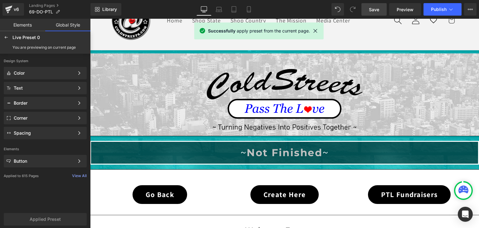
click at [374, 7] on span "Save" at bounding box center [374, 9] width 10 height 7
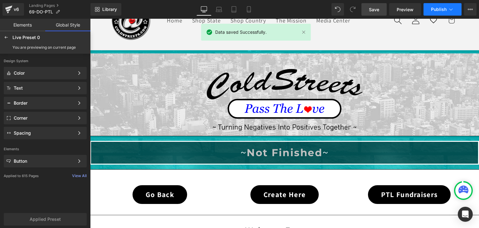
click at [451, 7] on icon at bounding box center [451, 9] width 6 height 6
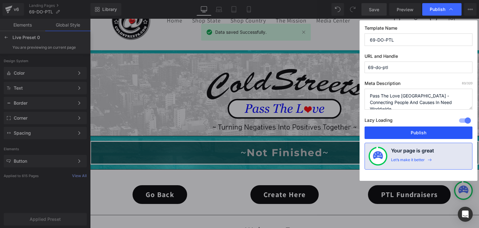
click at [431, 129] on button "Publish" at bounding box center [419, 132] width 108 height 12
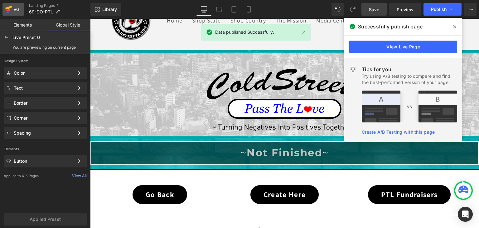
click at [5, 8] on icon at bounding box center [8, 10] width 7 height 16
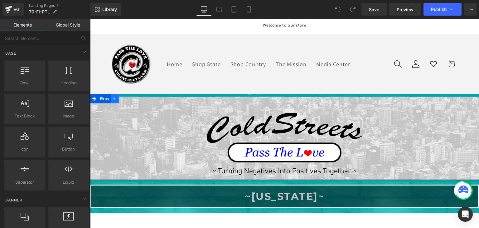
click at [114, 97] on icon at bounding box center [114, 98] width 1 height 3
click at [129, 97] on icon at bounding box center [131, 98] width 4 height 5
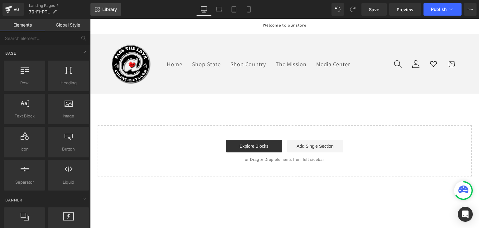
click at [114, 7] on span "Library" at bounding box center [109, 10] width 15 height 6
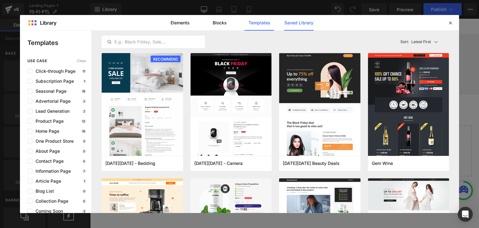
click at [0, 0] on link "Saved Library" at bounding box center [0, 0] width 0 height 0
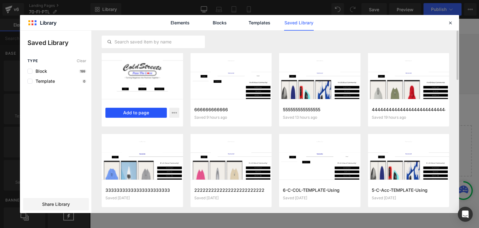
click at [146, 115] on button "Add to page" at bounding box center [135, 113] width 61 height 10
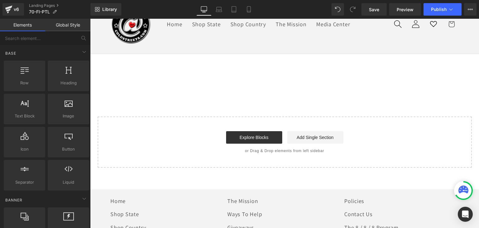
scroll to position [44, 0]
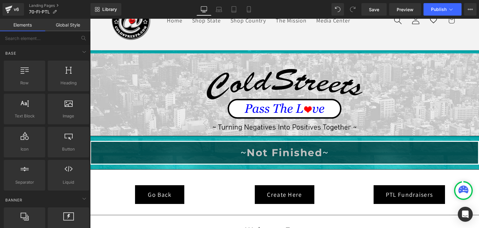
click at [75, 26] on link "Global Style" at bounding box center [67, 25] width 45 height 12
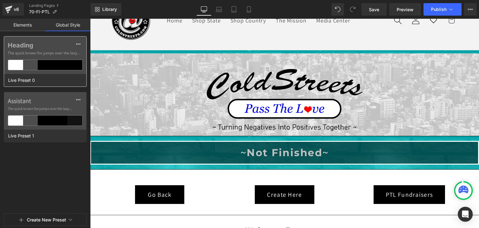
click at [69, 59] on div "Heading The quick brown fox jumps over the lazy..." at bounding box center [45, 55] width 82 height 37
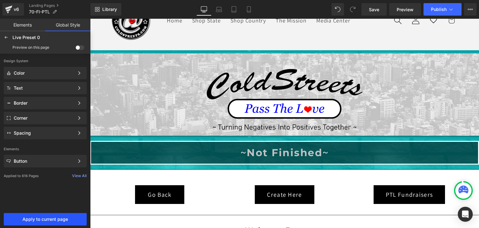
click at [47, 219] on span "Apply to current page" at bounding box center [45, 219] width 76 height 5
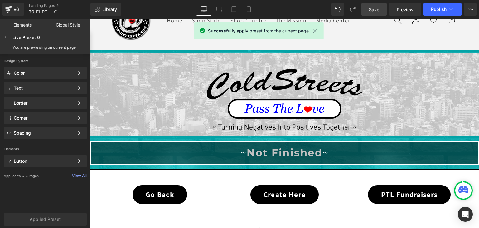
click at [375, 7] on span "Save" at bounding box center [374, 9] width 10 height 7
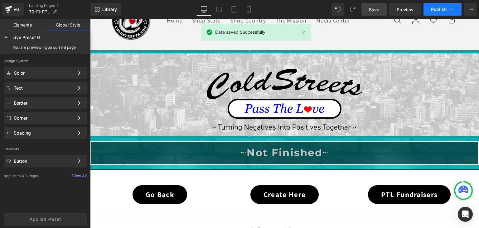
click at [456, 8] on button "Publish" at bounding box center [443, 9] width 38 height 12
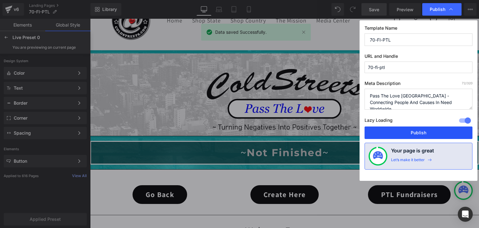
click at [391, 130] on button "Publish" at bounding box center [419, 132] width 108 height 12
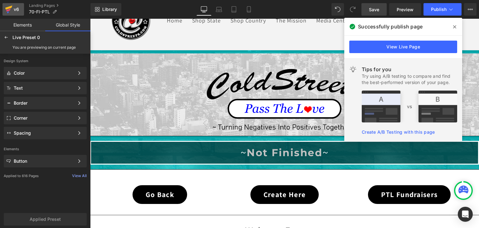
click at [11, 13] on icon at bounding box center [8, 10] width 7 height 16
